Goal: Find specific page/section: Find specific page/section

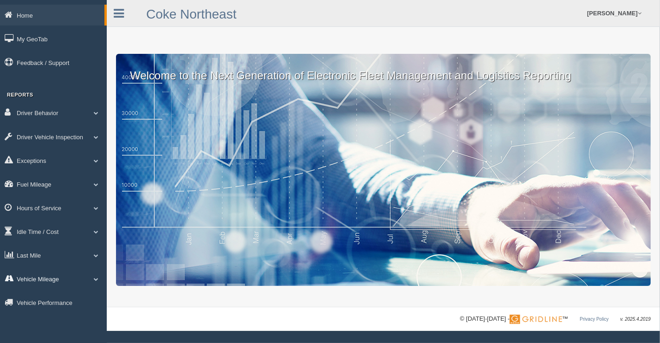
click at [97, 281] on span at bounding box center [96, 279] width 12 height 5
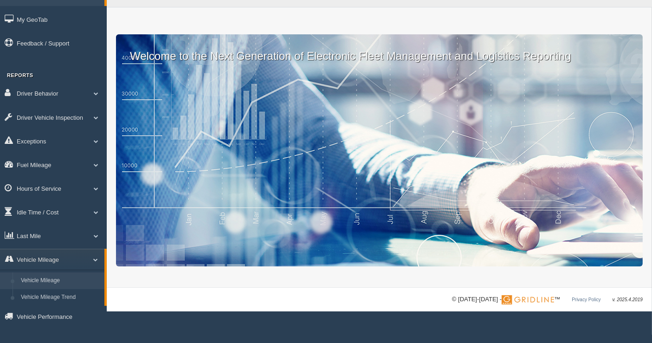
scroll to position [28, 0]
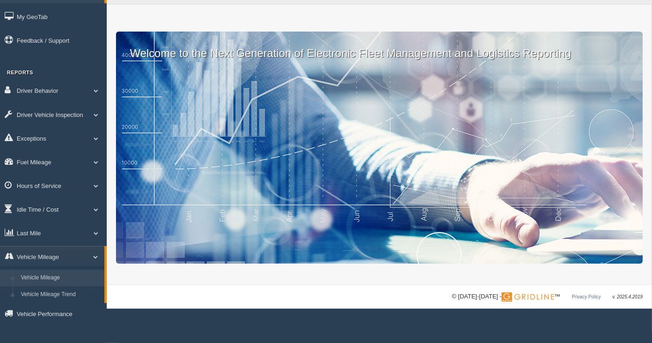
click at [33, 280] on link "Vehicle Mileage" at bounding box center [61, 278] width 88 height 17
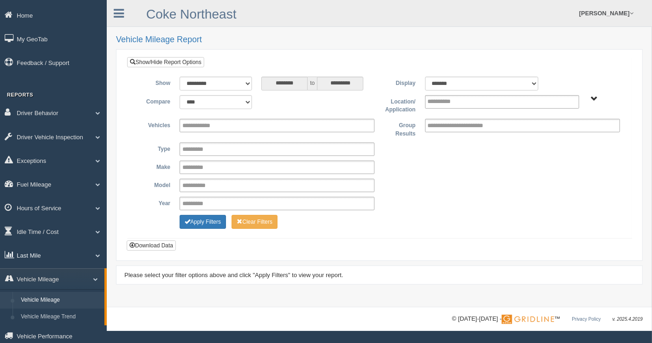
click at [95, 258] on span at bounding box center [94, 255] width 12 height 5
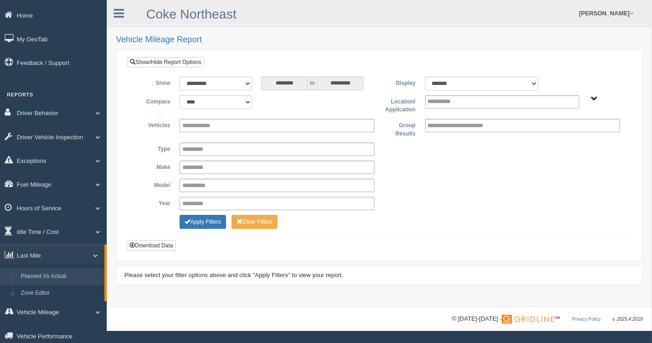
click at [39, 281] on link "Planned Vs Actual" at bounding box center [61, 276] width 88 height 17
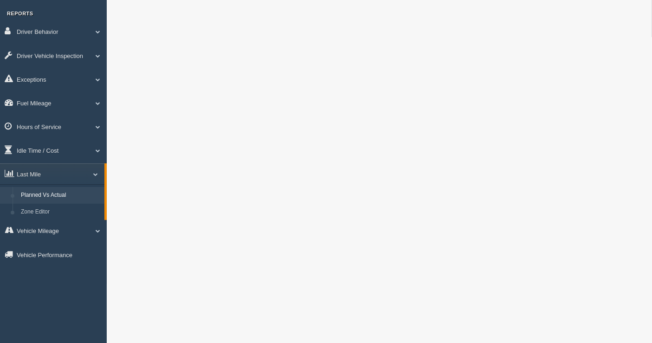
scroll to position [103, 0]
